Goal: Information Seeking & Learning: Learn about a topic

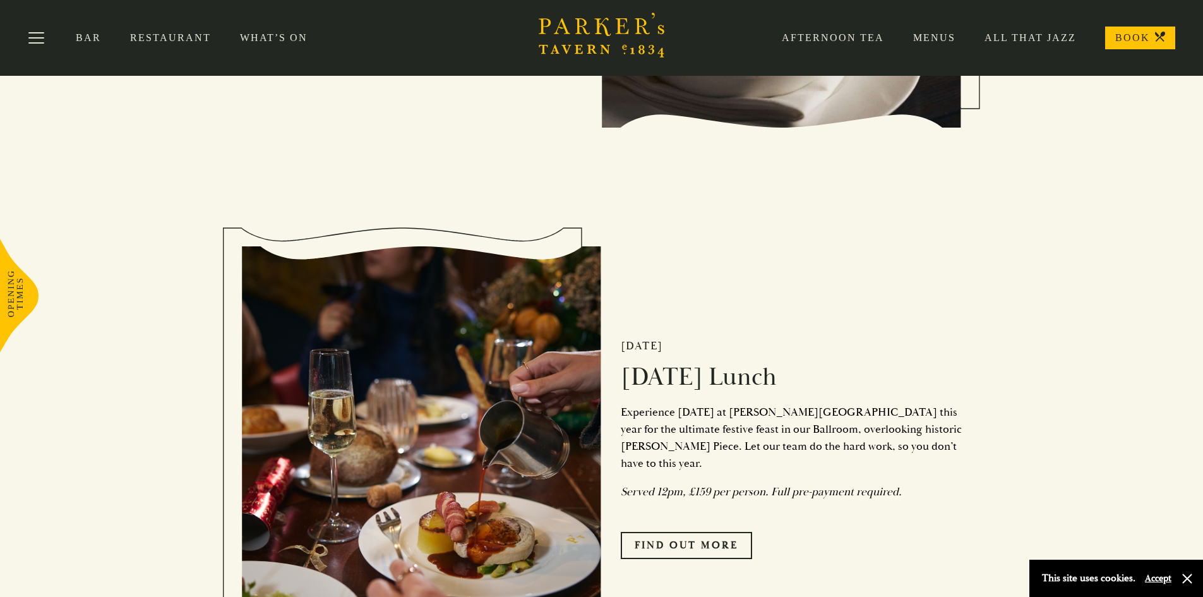
scroll to position [1389, 0]
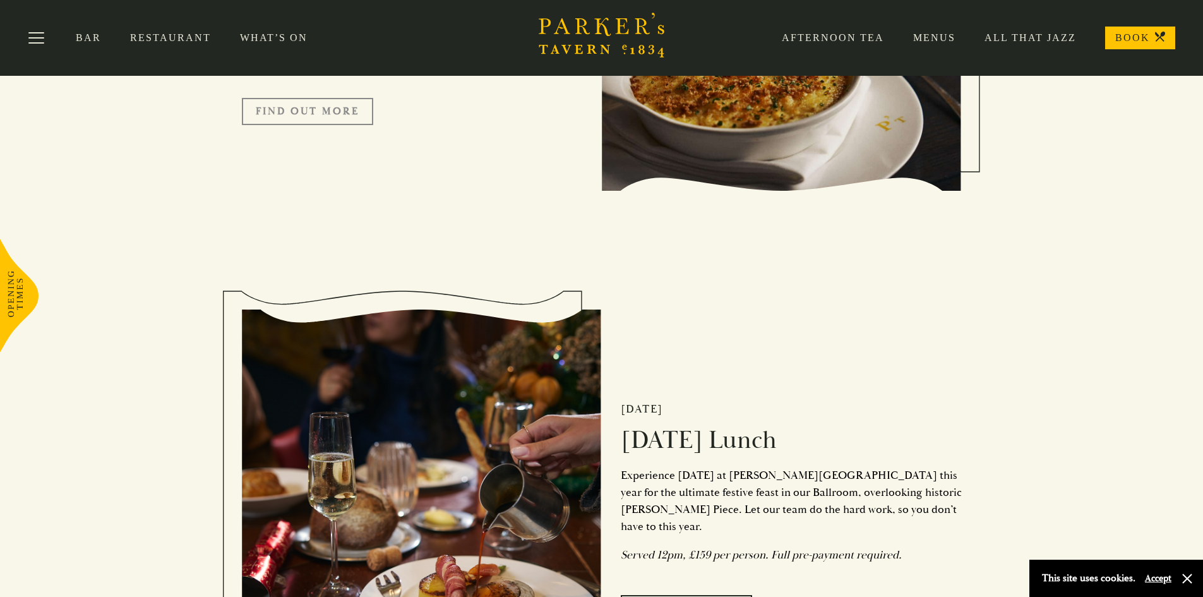
click at [313, 123] on link "FIND OUT MORE" at bounding box center [307, 111] width 131 height 27
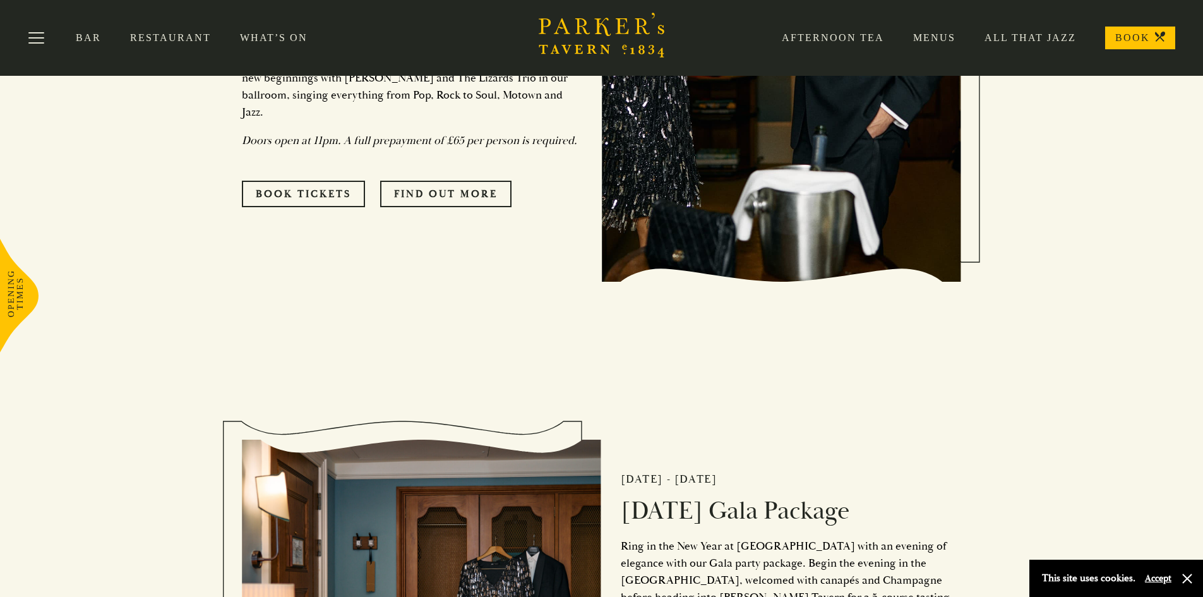
scroll to position [3427, 0]
click at [929, 40] on link "Menus" at bounding box center [919, 38] width 71 height 13
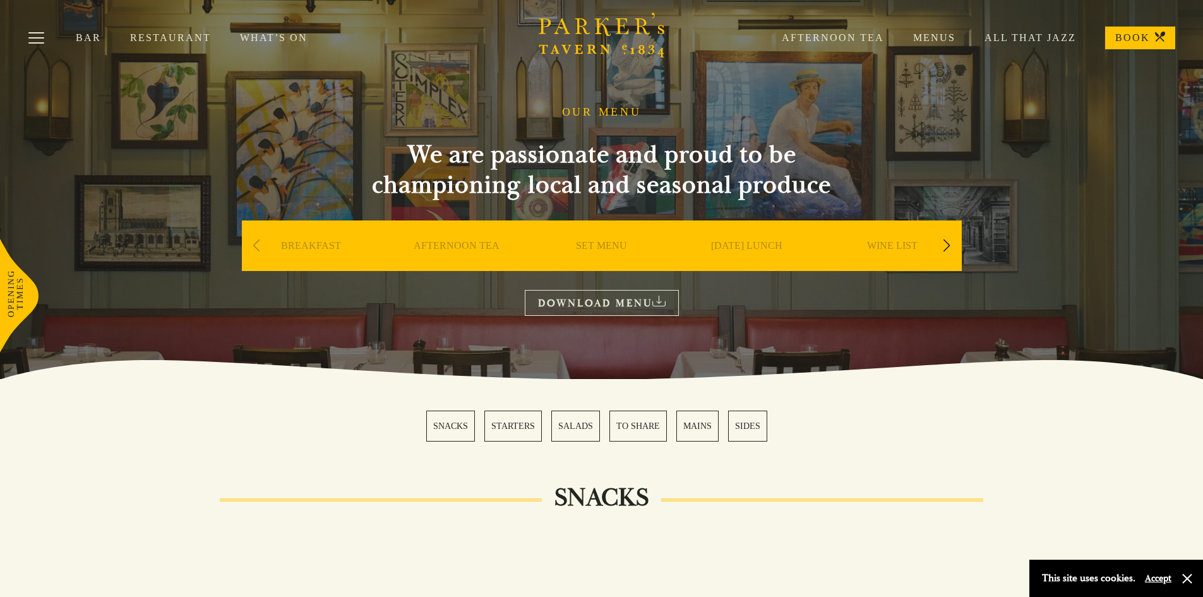
click at [950, 242] on div "Next slide" at bounding box center [946, 246] width 17 height 28
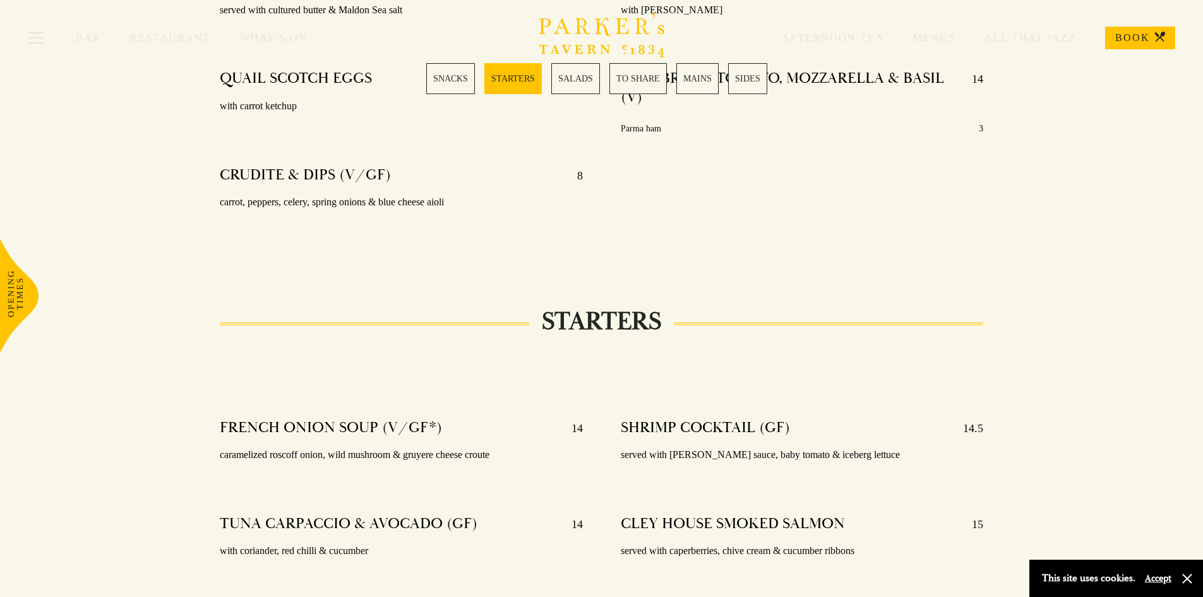
scroll to position [947, 0]
